Goal: Communication & Community: Ask a question

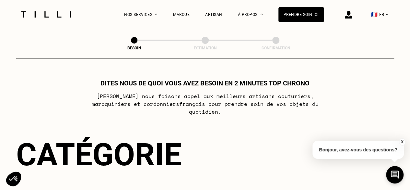
click at [353, 15] on img at bounding box center [348, 15] width 7 height 8
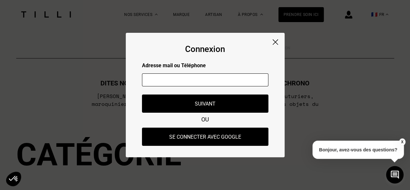
click at [218, 83] on input "text" at bounding box center [205, 79] width 127 height 13
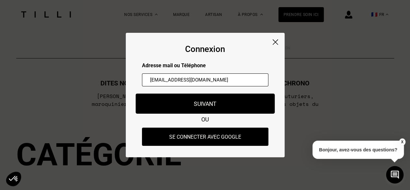
type input "[EMAIL_ADDRESS][DOMAIN_NAME]"
click at [222, 105] on button "Suivant" at bounding box center [205, 103] width 139 height 20
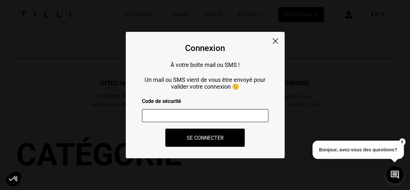
click at [239, 117] on input "number" at bounding box center [205, 115] width 127 height 13
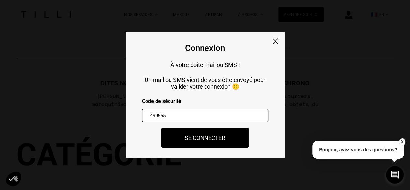
type input "499565"
click at [225, 138] on button "Se connecter" at bounding box center [206, 138] width 88 height 20
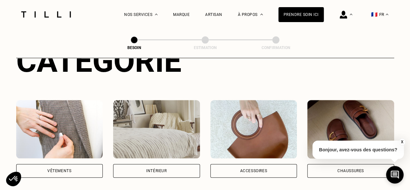
scroll to position [94, 0]
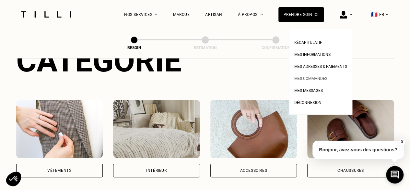
click at [326, 78] on span "Mes commandes" at bounding box center [311, 78] width 33 height 5
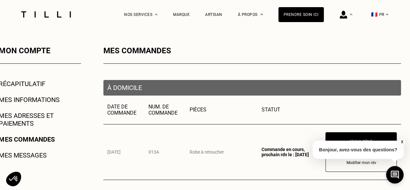
scroll to position [113, 0]
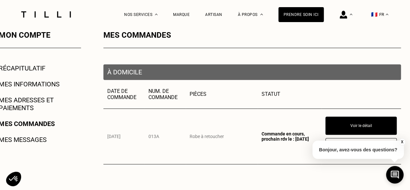
click at [402, 141] on button "X" at bounding box center [402, 141] width 6 height 7
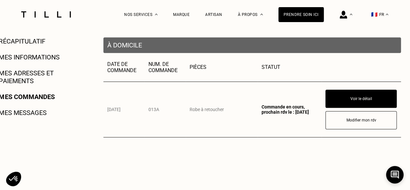
scroll to position [140, 0]
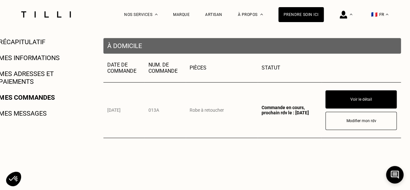
click at [37, 117] on link "Mes messages" at bounding box center [23, 113] width 48 height 8
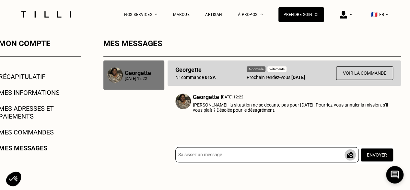
scroll to position [106, 0]
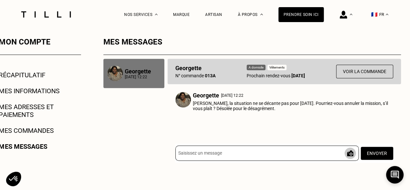
click at [249, 161] on input at bounding box center [268, 152] width 184 height 15
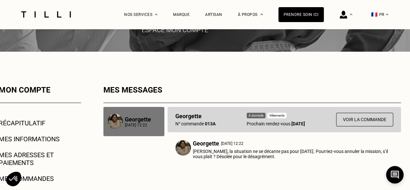
scroll to position [91, 0]
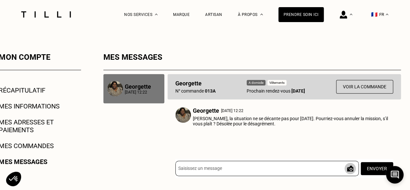
click at [199, 174] on input at bounding box center [268, 168] width 184 height 15
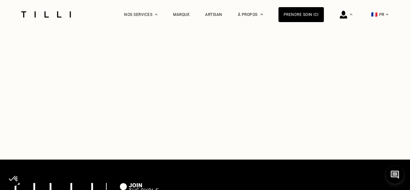
scroll to position [423, 0]
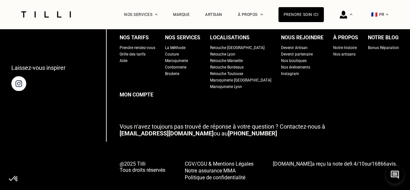
click at [151, 133] on link "[EMAIL_ADDRESS][DOMAIN_NAME]" at bounding box center [167, 133] width 94 height 7
click at [153, 132] on link "[EMAIL_ADDRESS][DOMAIN_NAME]" at bounding box center [167, 133] width 94 height 7
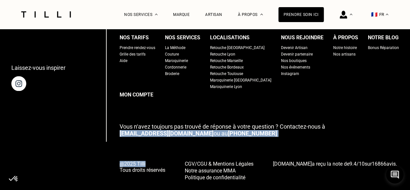
drag, startPoint x: 126, startPoint y: 136, endPoint x: 157, endPoint y: 137, distance: 31.2
click at [157, 137] on div "Laissez-vous inspirer Nos tarifs Prendre rendez-vous Grille des tarifs Aide Nos…" at bounding box center [205, 99] width 388 height 164
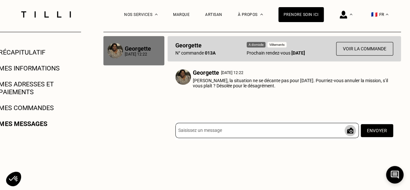
scroll to position [129, 0]
click at [226, 135] on input at bounding box center [268, 130] width 184 height 15
click at [247, 131] on input "Bonjour Mme, Je ne peux pas annuker la mission" at bounding box center [268, 130] width 184 height 15
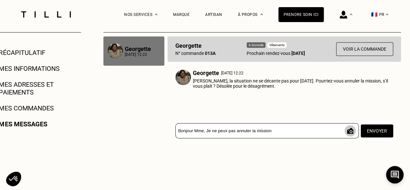
click at [286, 129] on input "Bonjour Mme, Je ne peux pas annuler la mission" at bounding box center [268, 130] width 184 height 15
click at [282, 132] on input "Bonjour Mme, Je ne peux pas annuler la mission. Desfrais me seront facturés" at bounding box center [268, 130] width 184 height 15
click at [333, 133] on input "Bonjour Mme, Je ne peux pas annuler la mission. Des frais me seront facturés" at bounding box center [268, 130] width 184 height 15
click at [333, 133] on input "Bonjour Mme, Je ne peux pas annuler la mission. Des frais me seront facturés si…" at bounding box center [268, 130] width 184 height 15
click at [312, 129] on input "Bonjour Mme, Je ne peux pas annuler la mission. Des frais me seront facturés si…" at bounding box center [268, 130] width 184 height 15
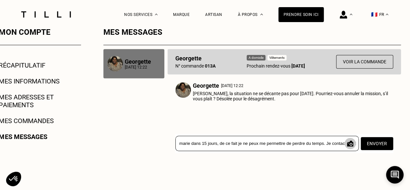
scroll to position [0, 260]
type input "Bonjour Mme, Je ne peux pas annuler la mission. Des frais me seront facturés, c…"
click at [384, 146] on button "Envoyer" at bounding box center [378, 144] width 34 height 14
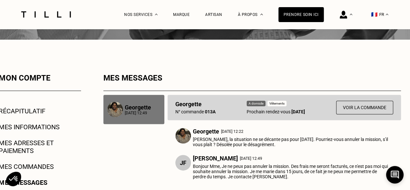
scroll to position [70, 0]
